Goal: Navigation & Orientation: Go to known website

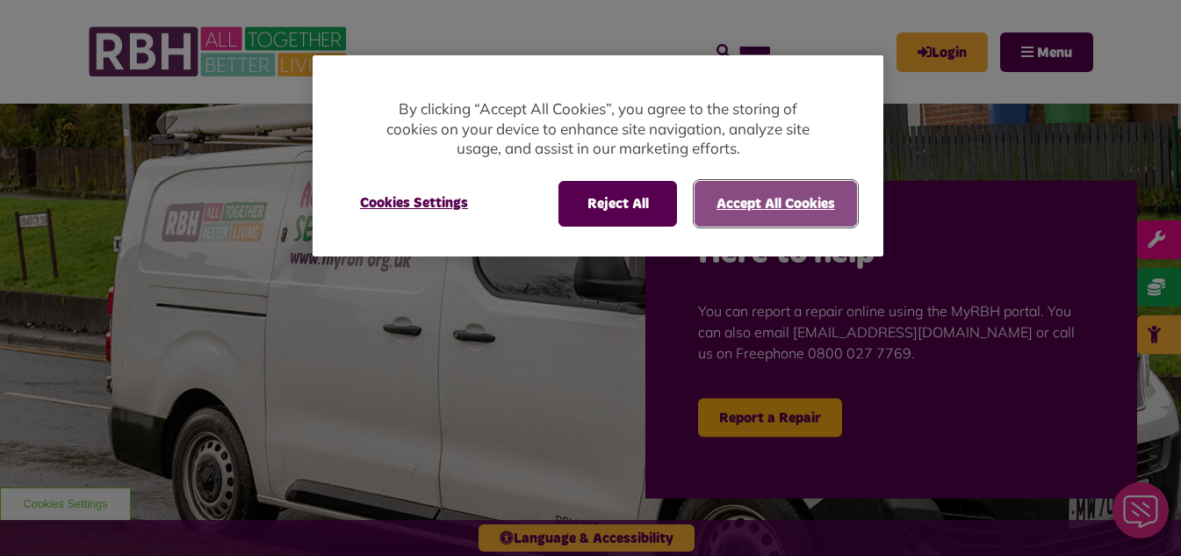
click at [747, 209] on button "Accept All Cookies" at bounding box center [776, 204] width 162 height 46
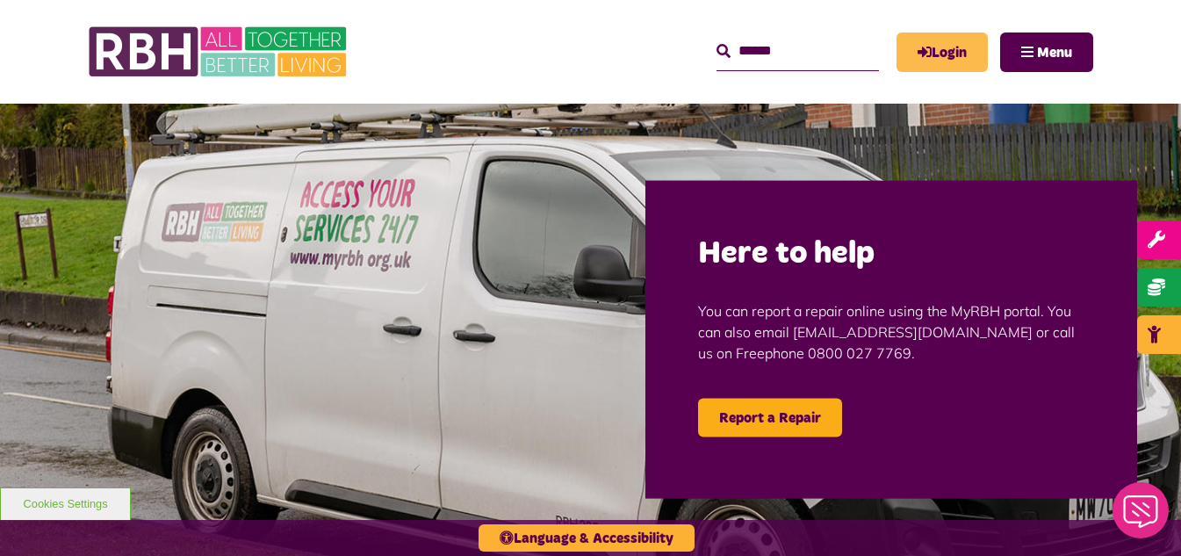
click at [936, 57] on link "Login" at bounding box center [941, 52] width 91 height 40
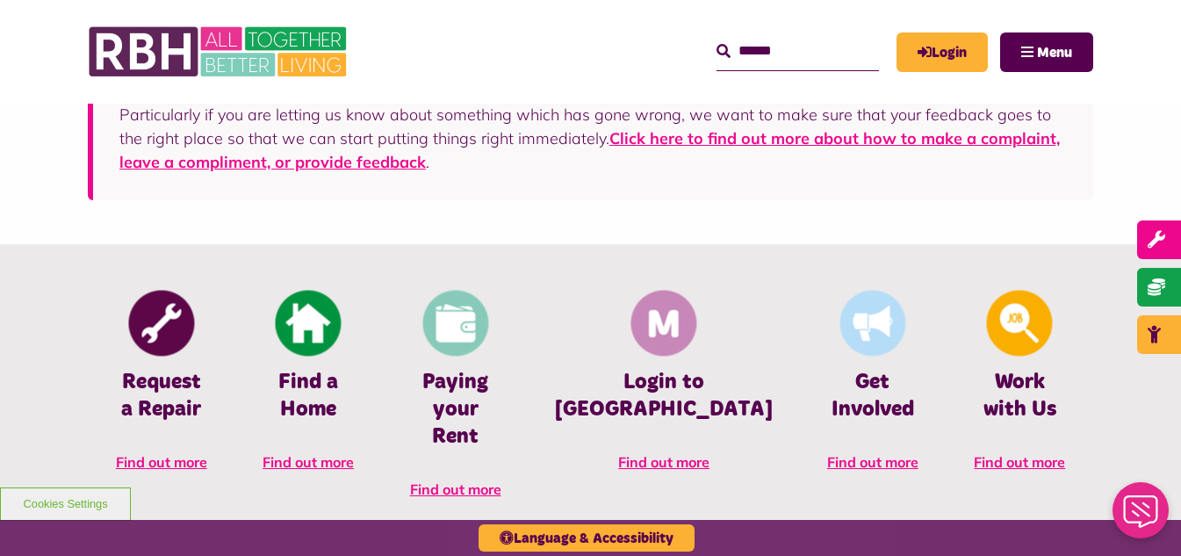
scroll to position [702, 0]
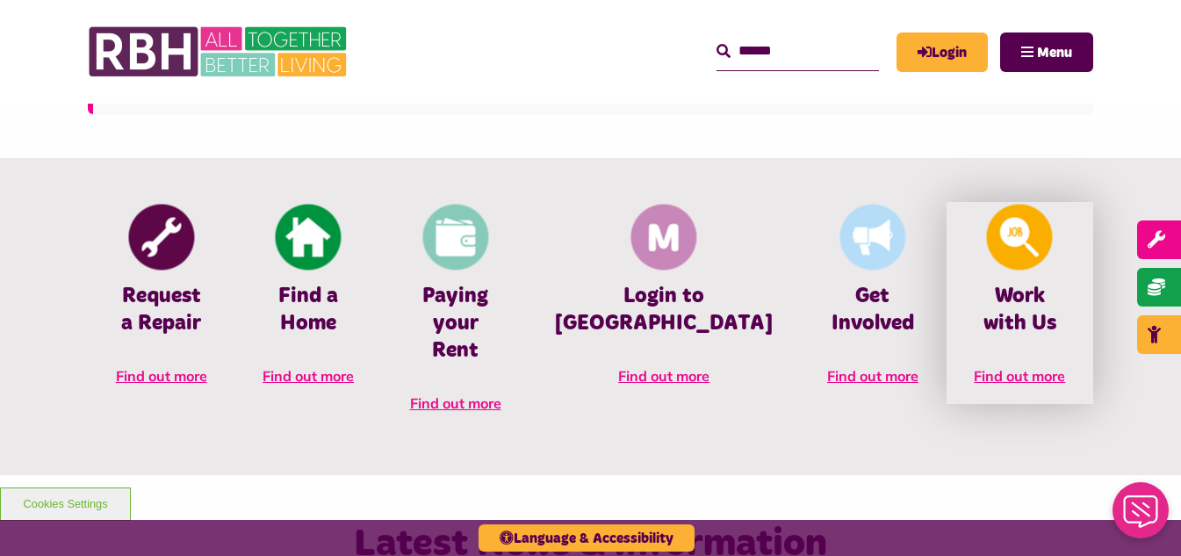
click at [1019, 263] on img at bounding box center [1020, 238] width 66 height 66
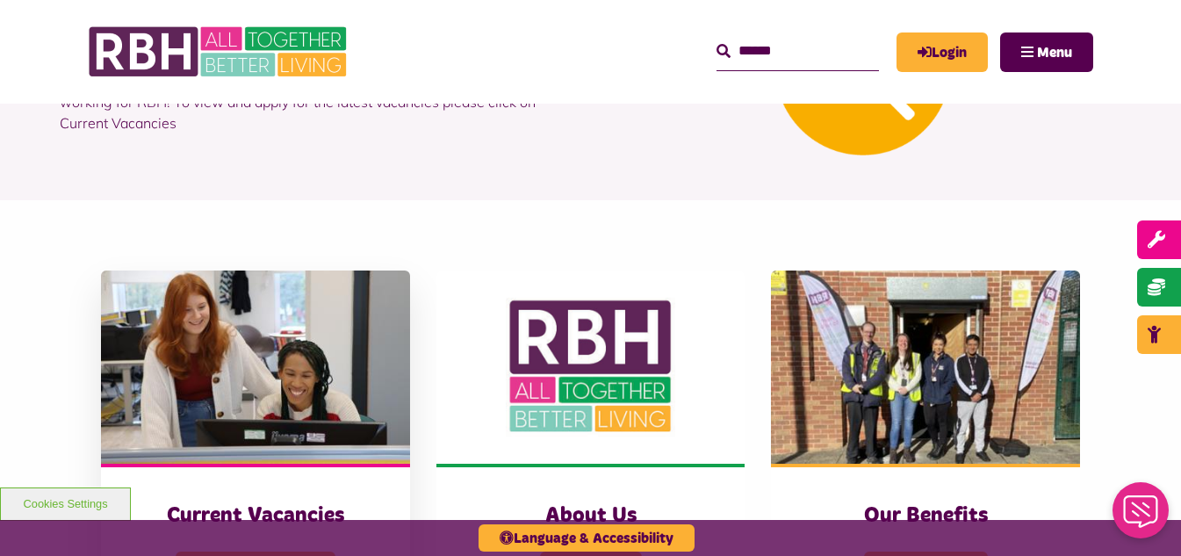
scroll to position [351, 0]
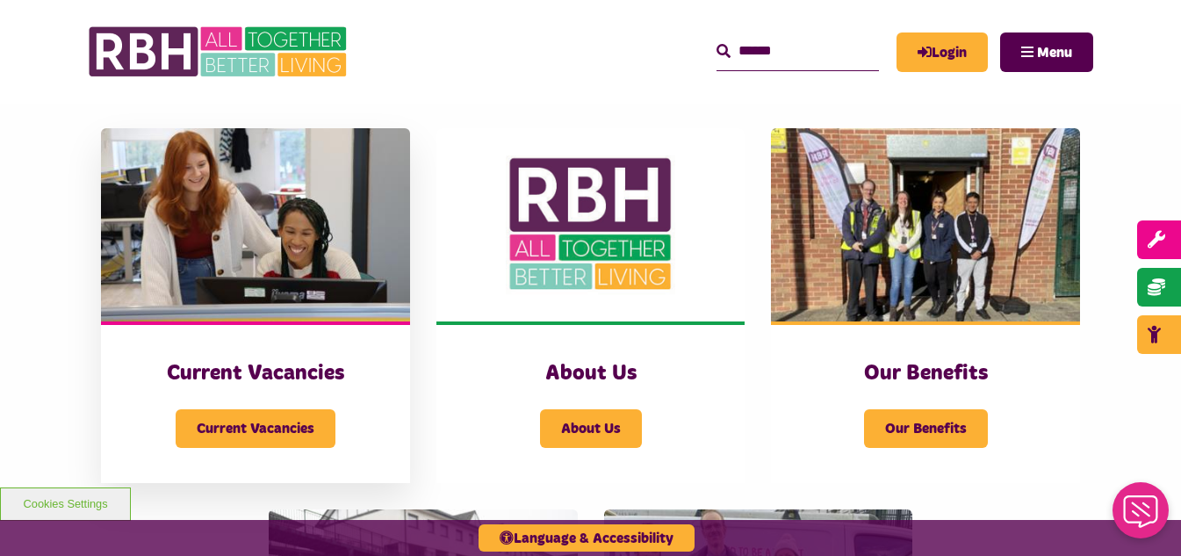
click at [292, 297] on img at bounding box center [255, 224] width 309 height 193
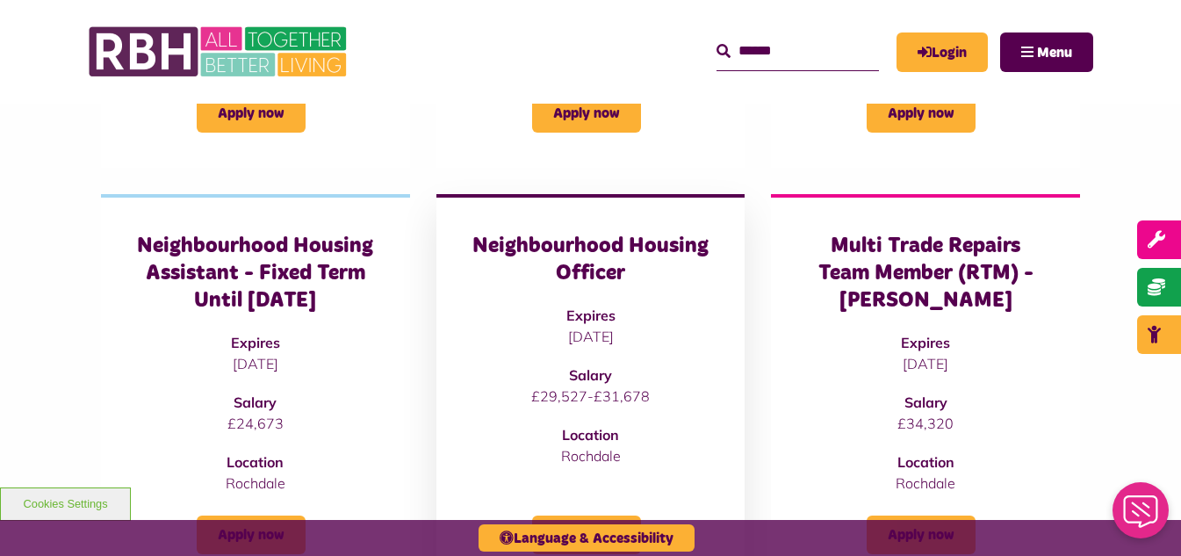
scroll to position [615, 0]
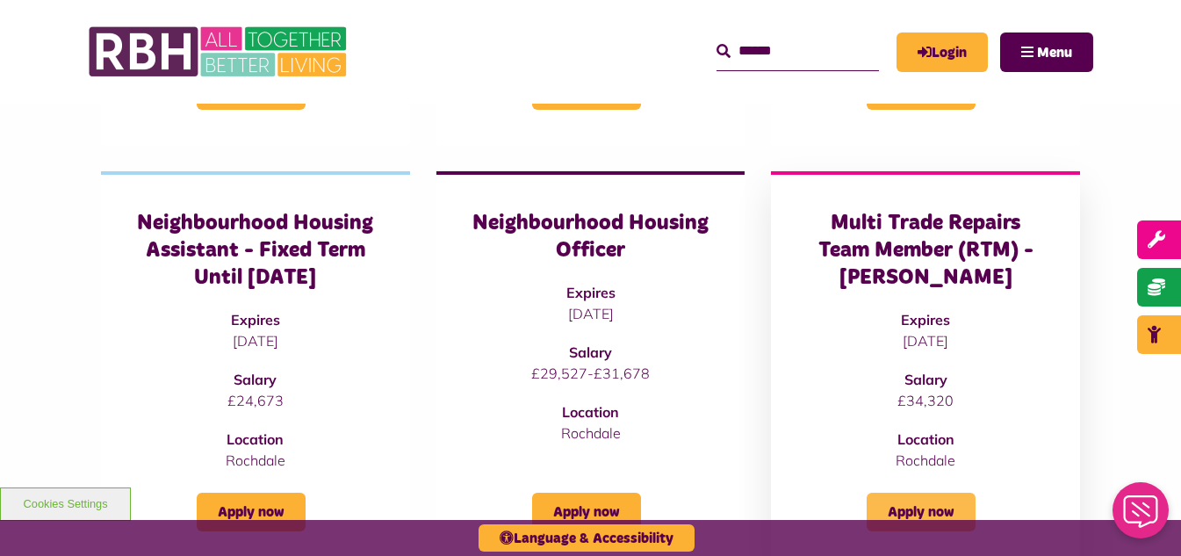
click at [931, 501] on link "Apply now" at bounding box center [921, 512] width 109 height 39
